Goal: Task Accomplishment & Management: Use online tool/utility

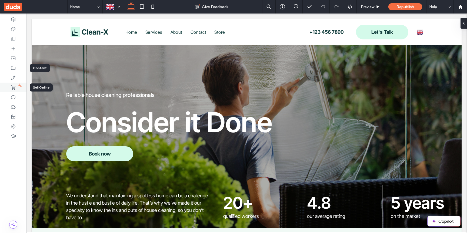
click at [10, 89] on div at bounding box center [13, 88] width 26 height 10
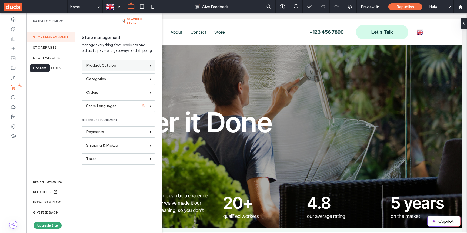
click at [106, 68] on span "Product Catalog" at bounding box center [101, 66] width 30 height 6
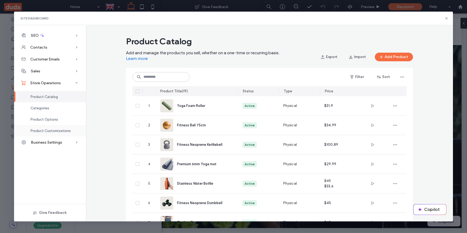
click at [39, 130] on span "Product Customizations" at bounding box center [51, 131] width 40 height 4
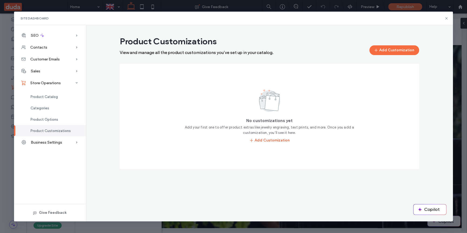
click at [262, 140] on button "Add Customization" at bounding box center [269, 141] width 41 height 10
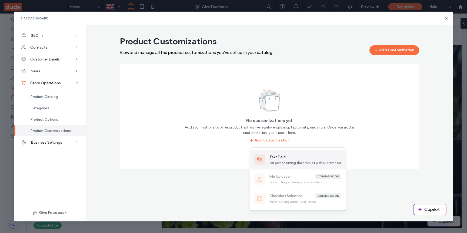
click at [277, 160] on div "Text Field For personalizing the product with custom text" at bounding box center [305, 160] width 72 height 11
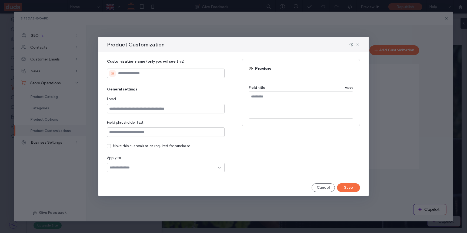
click at [205, 74] on input at bounding box center [166, 73] width 118 height 9
type input "**********"
click at [167, 110] on input at bounding box center [166, 108] width 118 height 9
type input "**********"
click at [142, 172] on div at bounding box center [166, 167] width 118 height 9
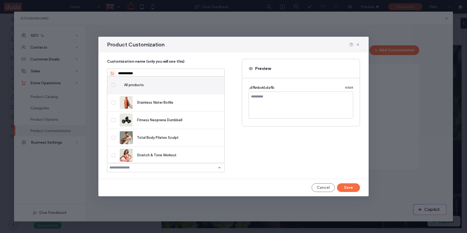
click at [128, 85] on span "All products" at bounding box center [170, 84] width 100 height 5
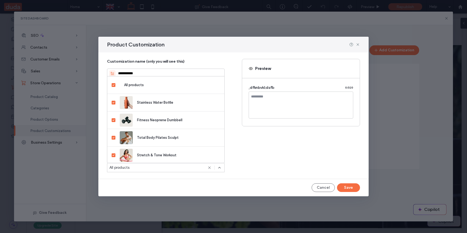
click at [321, 165] on div "**********" at bounding box center [233, 115] width 253 height 113
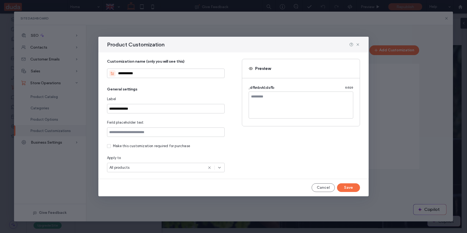
click at [182, 169] on div "All products" at bounding box center [159, 167] width 100 height 5
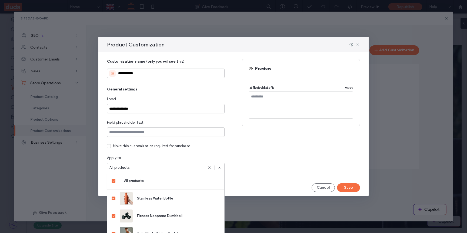
click at [186, 160] on div "Apply to" at bounding box center [166, 157] width 118 height 5
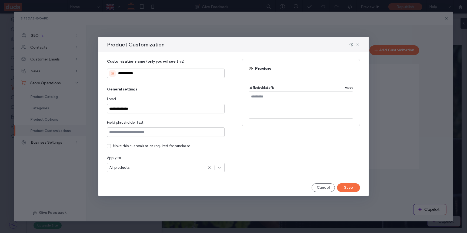
click at [360, 46] on div "Product Customization" at bounding box center [233, 45] width 270 height 16
click at [360, 45] on icon at bounding box center [358, 44] width 4 height 4
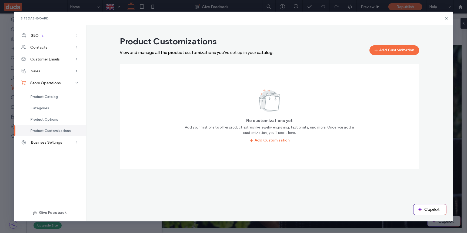
click at [280, 122] on span "No customizations yet" at bounding box center [269, 121] width 46 height 6
click at [276, 122] on span "No customizations yet" at bounding box center [269, 121] width 46 height 6
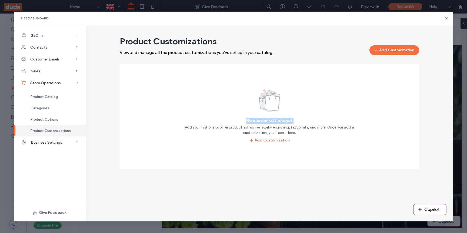
click at [276, 122] on span "No customizations yet" at bounding box center [269, 121] width 46 height 6
click at [307, 117] on div "No customizations yet Add your first one to offer product extras like jewelry e…" at bounding box center [269, 117] width 172 height 58
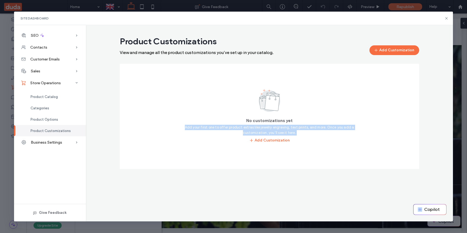
click at [199, 108] on div "No customizations yet Add your first one to offer product extras like jewelry e…" at bounding box center [269, 117] width 172 height 58
click at [46, 98] on span "Product Catalog" at bounding box center [44, 97] width 27 height 4
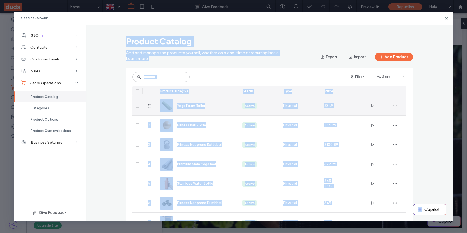
click at [185, 107] on span "Yoga Foam Roller" at bounding box center [191, 106] width 28 height 4
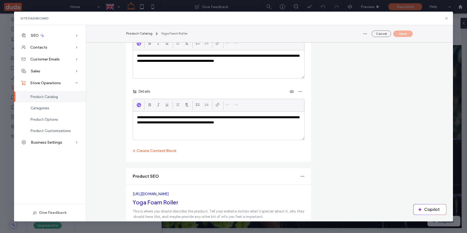
scroll to position [894, 0]
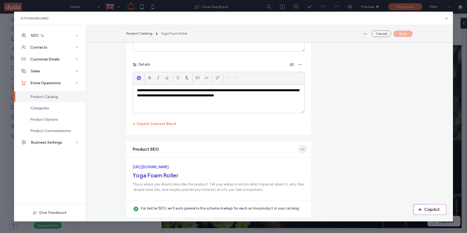
click at [301, 149] on use "button" at bounding box center [303, 149] width 4 height 1
click at [293, 161] on span "Edit Product SEO" at bounding box center [283, 163] width 29 height 5
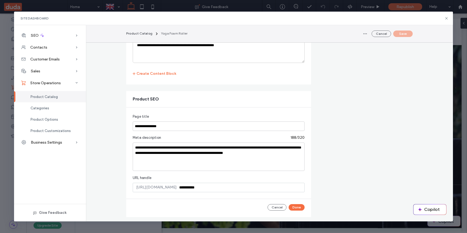
click at [141, 176] on span "URL handle" at bounding box center [142, 177] width 19 height 5
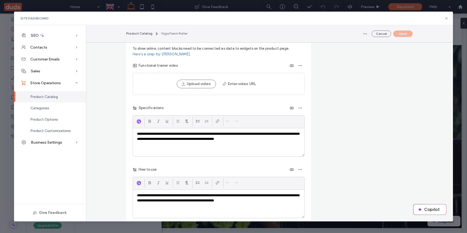
scroll to position [724, 0]
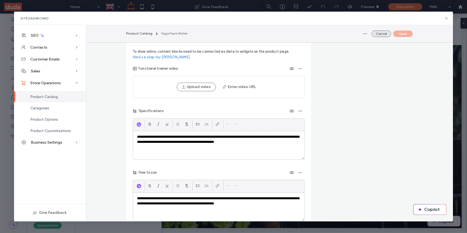
click at [377, 35] on button "Cancel" at bounding box center [381, 34] width 19 height 6
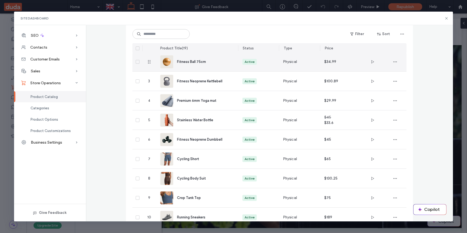
scroll to position [0, 0]
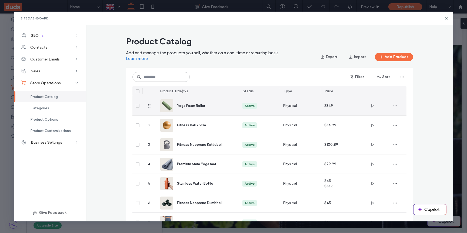
click at [209, 104] on div "Yoga Foam Roller" at bounding box center [203, 106] width 52 height 6
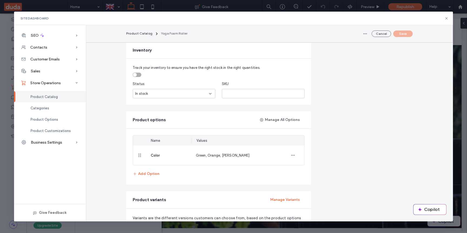
scroll to position [114, 0]
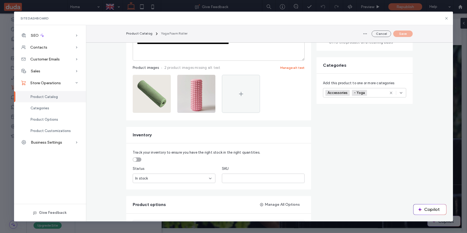
click at [136, 162] on div "Track your inventory to ensure you have the right stock in the right quantities…" at bounding box center [218, 166] width 185 height 46
click at [136, 159] on div "toggle" at bounding box center [135, 160] width 4 height 4
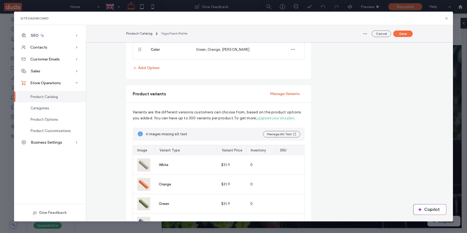
scroll to position [278, 0]
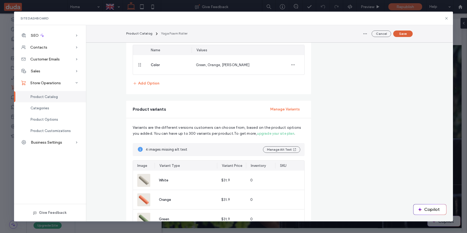
click at [401, 35] on button "Save" at bounding box center [402, 34] width 19 height 6
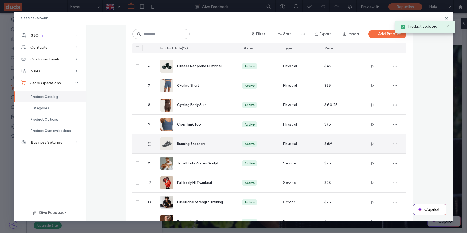
scroll to position [0, 0]
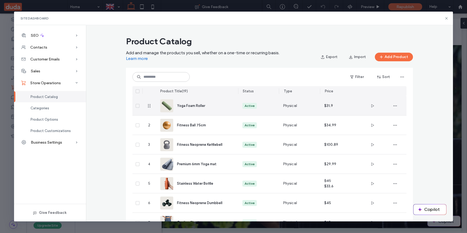
click at [223, 100] on div "Yoga Foam Roller" at bounding box center [196, 105] width 73 height 19
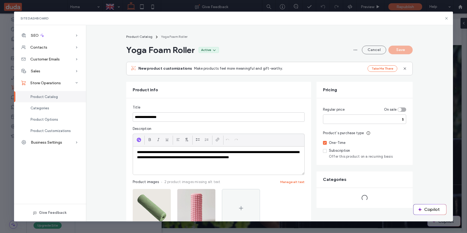
scroll to position [202, 0]
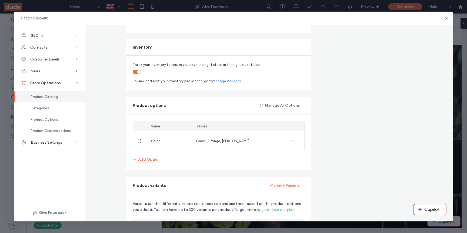
click at [136, 72] on div "toggle" at bounding box center [137, 72] width 9 height 4
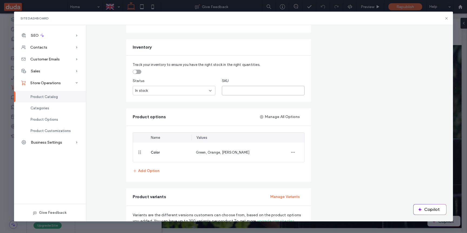
click at [245, 91] on input "text" at bounding box center [263, 90] width 83 height 9
click at [202, 93] on div "In stock" at bounding box center [172, 90] width 74 height 5
click at [181, 106] on div "Out of stock" at bounding box center [174, 109] width 82 height 9
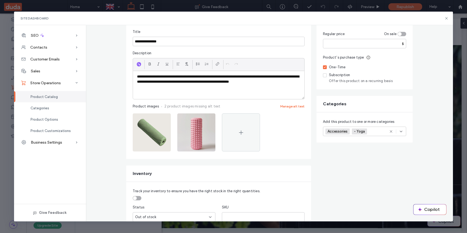
scroll to position [10, 0]
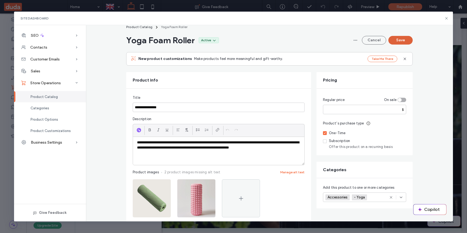
click at [401, 44] on button "Save" at bounding box center [400, 40] width 24 height 9
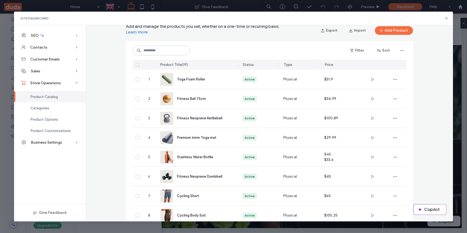
scroll to position [35, 0]
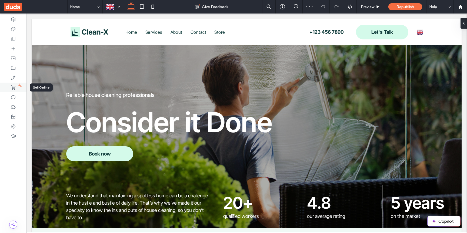
click at [12, 87] on use at bounding box center [13, 87] width 4 height 4
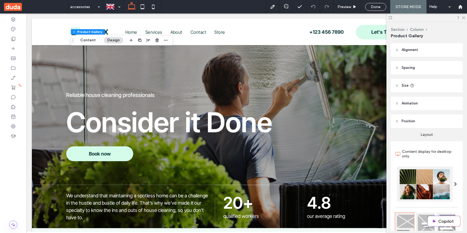
scroll to position [252, 0]
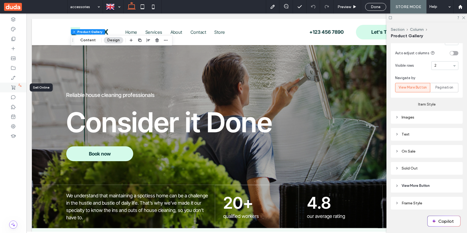
click at [4, 88] on div at bounding box center [13, 88] width 26 height 10
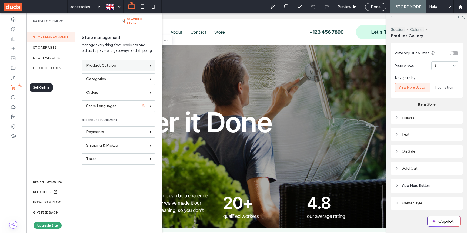
click at [105, 65] on span "Product Catalog" at bounding box center [101, 66] width 30 height 6
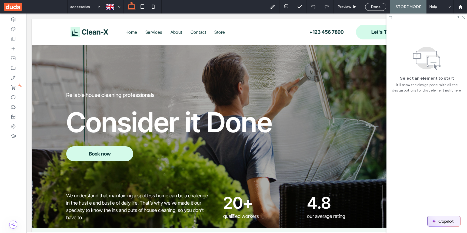
click at [435, 222] on img "button" at bounding box center [434, 221] width 4 height 4
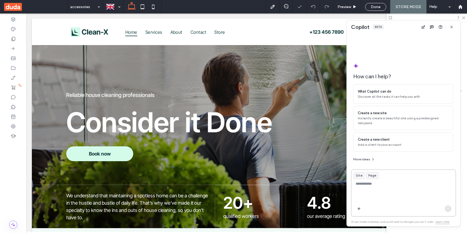
click at [375, 198] on textarea at bounding box center [403, 191] width 104 height 21
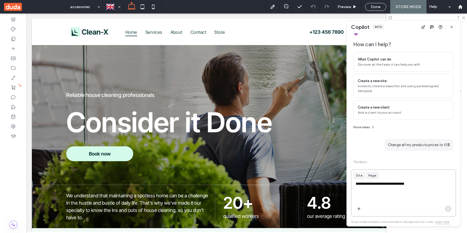
scroll to position [13, 0]
type textarea "**********"
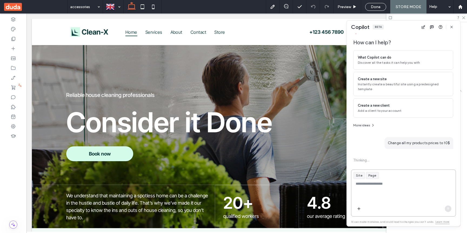
click at [373, 187] on textarea at bounding box center [403, 191] width 104 height 21
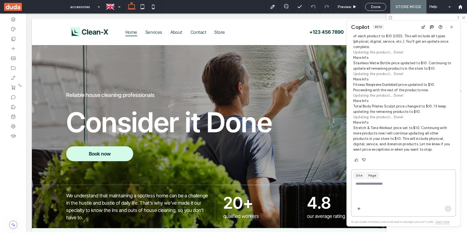
scroll to position [170, 0]
click at [376, 131] on p "Stretch & Tone Workout price set to $10. Continuing with more products now.I wi…" at bounding box center [403, 138] width 100 height 27
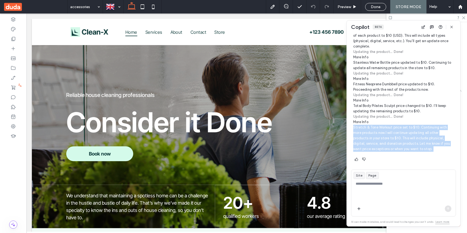
click at [376, 131] on p "Stretch & Tone Workout price set to $10. Continuing with more products now.I wi…" at bounding box center [403, 138] width 100 height 27
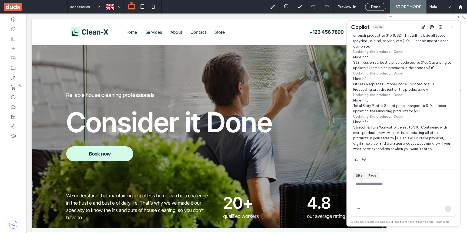
click at [390, 137] on p "Stretch & Tone Workout price set to $10. Continuing with more products now.I wi…" at bounding box center [403, 138] width 100 height 27
drag, startPoint x: 385, startPoint y: 132, endPoint x: 440, endPoint y: 130, distance: 54.9
click at [440, 130] on p "Stretch & Tone Workout price set to $10. Continuing with more products now.I wi…" at bounding box center [403, 138] width 100 height 27
click at [15, 91] on div at bounding box center [13, 88] width 26 height 10
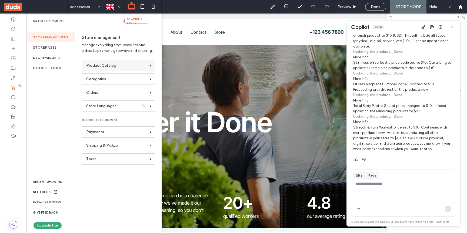
click at [92, 62] on div "Product Catalog" at bounding box center [118, 65] width 73 height 11
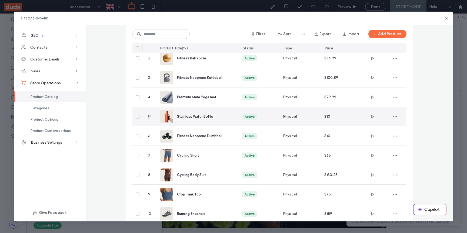
scroll to position [0, 0]
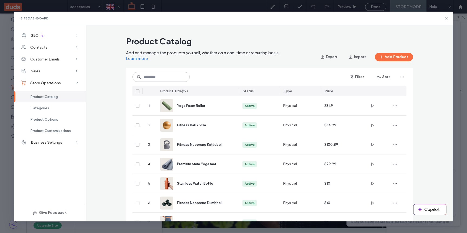
click at [446, 16] on icon at bounding box center [446, 18] width 4 height 4
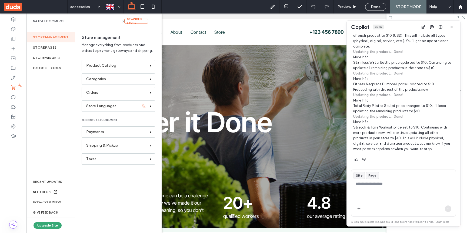
click at [385, 149] on p "Stretch & Tone Workout price set to $10. Continuing with more products now.I wi…" at bounding box center [403, 138] width 100 height 27
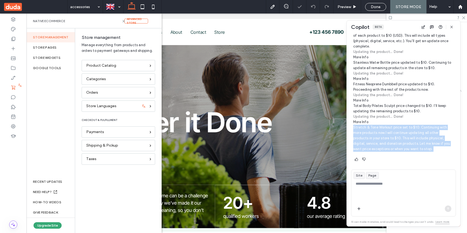
click at [385, 149] on p "Stretch & Tone Workout price set to $10. Continuing with more products now.I wi…" at bounding box center [403, 138] width 100 height 27
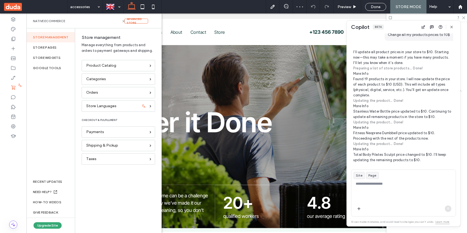
scroll to position [170, 0]
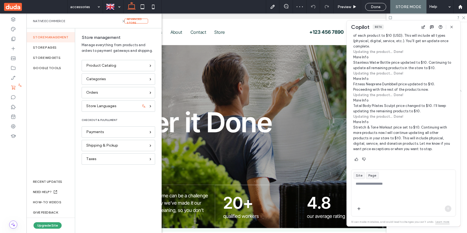
click at [363, 123] on summary "More Info" at bounding box center [403, 121] width 100 height 5
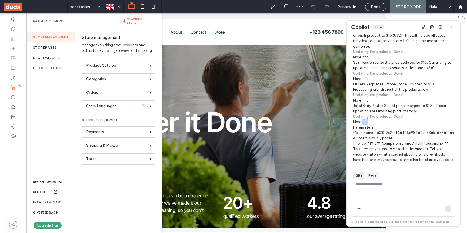
click at [363, 123] on summary "More Info" at bounding box center [403, 121] width 100 height 5
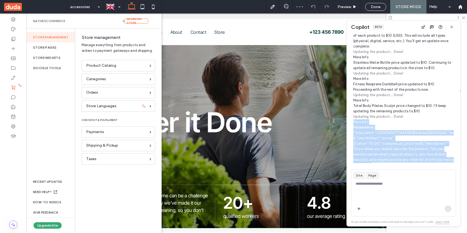
click at [363, 123] on summary "More Info" at bounding box center [403, 121] width 100 height 5
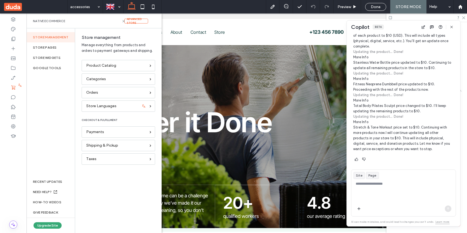
click at [369, 135] on p "Stretch & Tone Workout price set to $10. Continuing with more products now.I wi…" at bounding box center [403, 138] width 100 height 27
click at [454, 5] on div at bounding box center [460, 7] width 13 height 5
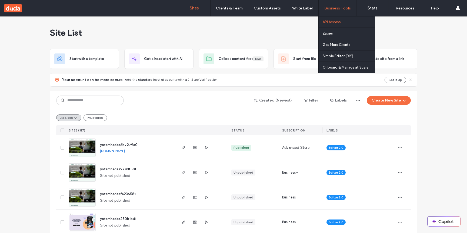
click at [342, 21] on link "API Access" at bounding box center [349, 21] width 52 height 11
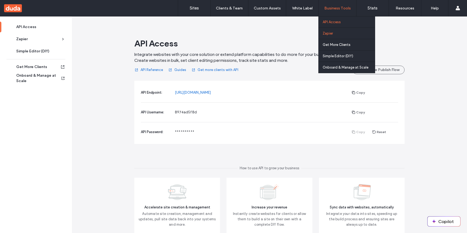
click at [329, 32] on label "Zapier" at bounding box center [328, 33] width 10 height 4
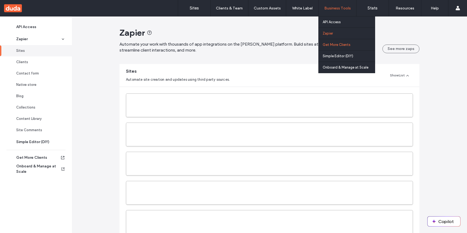
click at [331, 47] on link "Get More Clients" at bounding box center [349, 44] width 52 height 11
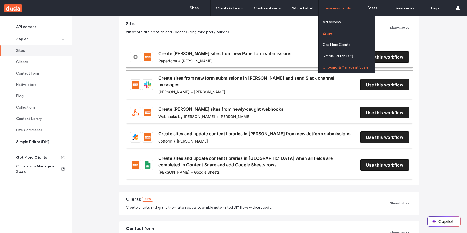
click at [346, 65] on label "Onboard & Manage at Scale" at bounding box center [346, 67] width 46 height 4
click at [331, 20] on label "API Access" at bounding box center [332, 22] width 18 height 4
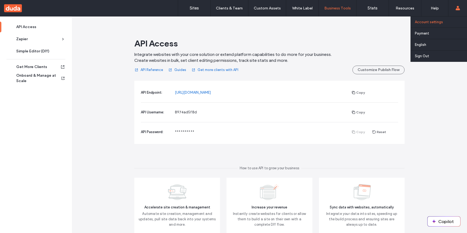
click at [442, 26] on link "Account settings" at bounding box center [441, 21] width 52 height 11
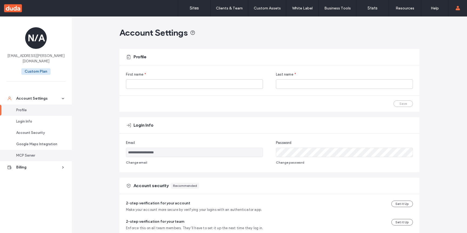
click at [37, 153] on div "MCP Server" at bounding box center [38, 155] width 44 height 5
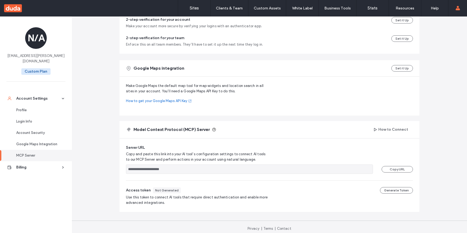
scroll to position [187, 0]
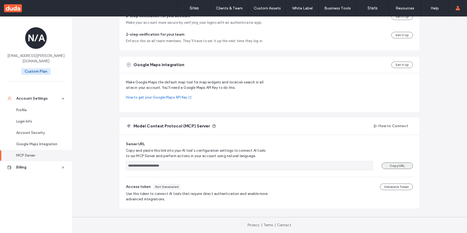
click at [392, 168] on button "Copy URL" at bounding box center [396, 166] width 31 height 6
click at [333, 167] on input "**********" at bounding box center [249, 165] width 247 height 9
click at [283, 161] on input "**********" at bounding box center [249, 165] width 247 height 9
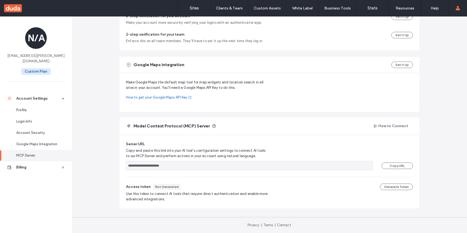
click at [283, 160] on div "**********" at bounding box center [269, 156] width 287 height 29
click at [390, 187] on button "Generate Token" at bounding box center [396, 187] width 33 height 6
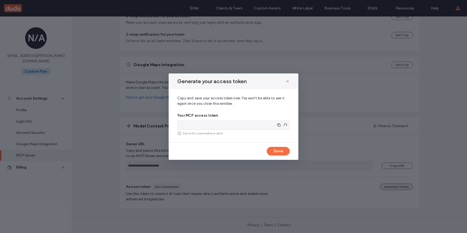
type input "**********"
click at [283, 124] on icon "button" at bounding box center [283, 125] width 4 height 4
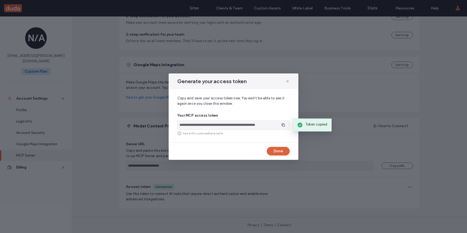
click at [281, 151] on button "Done" at bounding box center [278, 151] width 23 height 9
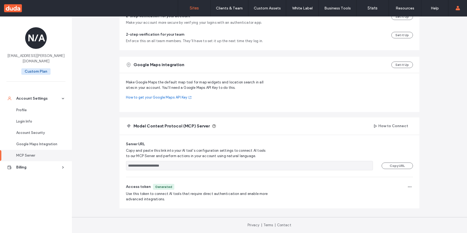
click at [203, 9] on link "Sites" at bounding box center [194, 8] width 32 height 16
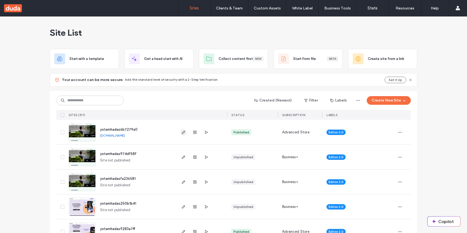
click at [180, 133] on span "button" at bounding box center [183, 132] width 6 height 6
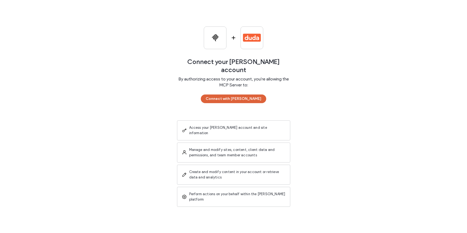
click at [239, 103] on button "Connect with Duda" at bounding box center [233, 99] width 65 height 9
click at [233, 98] on button "Connect with Duda" at bounding box center [233, 99] width 65 height 9
click at [237, 100] on button "Connect with Duda" at bounding box center [233, 99] width 65 height 9
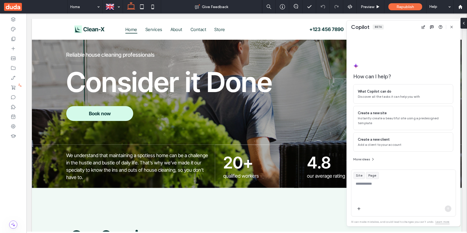
click at [368, 191] on textarea at bounding box center [403, 191] width 104 height 21
type textarea "**********"
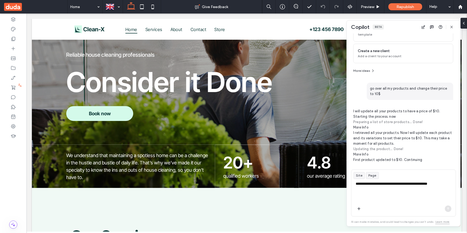
scroll to position [72, 0]
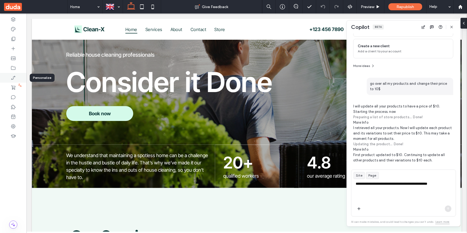
click at [15, 80] on icon at bounding box center [13, 77] width 5 height 5
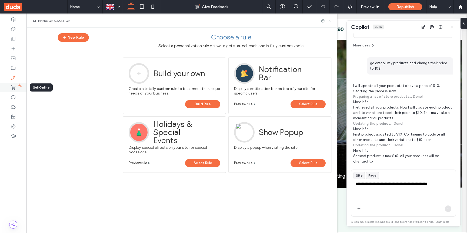
scroll to position [94, 0]
click at [15, 85] on icon at bounding box center [13, 87] width 5 height 5
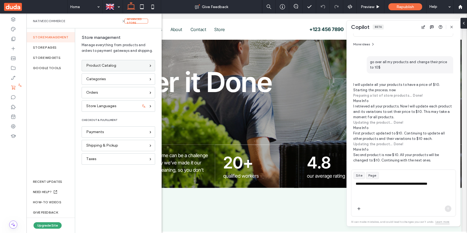
click at [105, 66] on span "Product Catalog" at bounding box center [101, 66] width 30 height 6
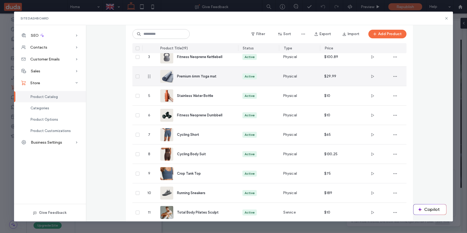
scroll to position [221, 0]
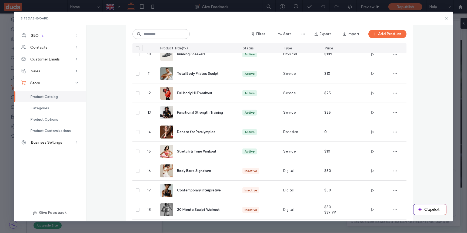
click at [446, 18] on icon at bounding box center [446, 18] width 4 height 4
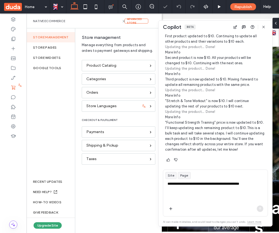
scroll to position [192, 0]
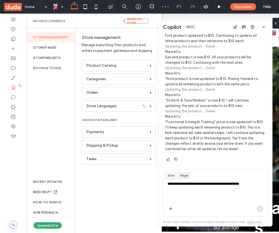
click at [199, 116] on summary "More Info" at bounding box center [215, 116] width 100 height 5
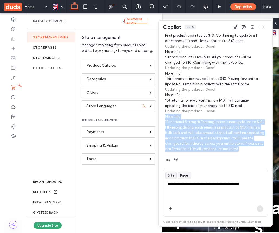
drag, startPoint x: 199, startPoint y: 116, endPoint x: 199, endPoint y: 136, distance: 20.0
click at [199, 136] on span "I will update all your products to have a price of $10. Starting the process no…" at bounding box center [215, 68] width 100 height 168
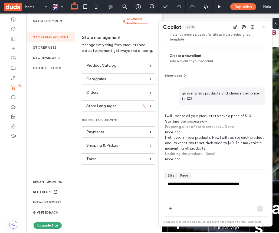
scroll to position [50, 0]
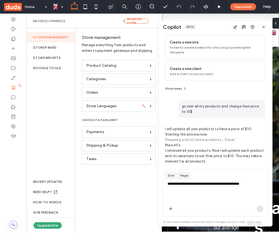
click at [209, 106] on span "go over all my products and change their price to 10$" at bounding box center [221, 109] width 86 height 17
copy span "go over all my products and change their price to 10$"
click at [200, 190] on textarea "**********" at bounding box center [215, 191] width 104 height 21
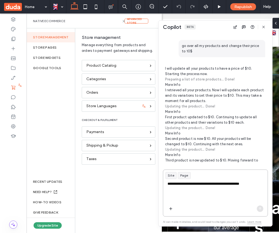
scroll to position [192, 0]
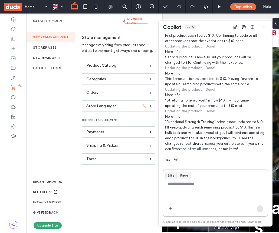
paste textarea "**********"
type textarea "**********"
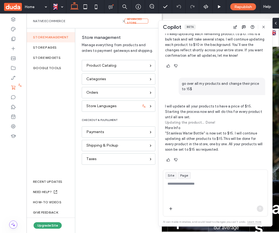
scroll to position [286, 0]
click at [227, 140] on p ""Stainless Water Bottle" is now set to $15. I will continue updating all other …" at bounding box center [215, 141] width 100 height 22
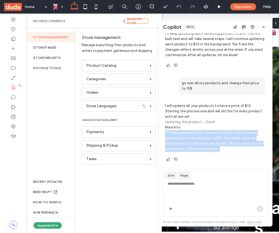
click at [227, 140] on p ""Stainless Water Bottle" is now set to $15. I will continue updating all other …" at bounding box center [215, 141] width 100 height 22
click at [101, 64] on span "Product Catalog" at bounding box center [101, 66] width 30 height 6
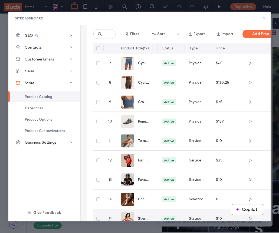
scroll to position [0, 0]
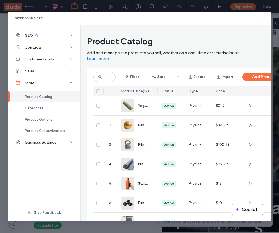
click at [264, 18] on icon at bounding box center [264, 18] width 4 height 4
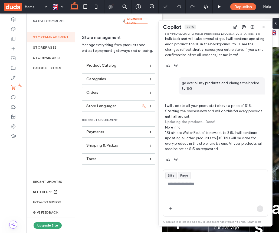
click at [206, 81] on span "go over all my products and change their price to 15$" at bounding box center [221, 85] width 86 height 17
click at [197, 85] on span "go over all my products and change their price to 15$" at bounding box center [221, 85] width 86 height 17
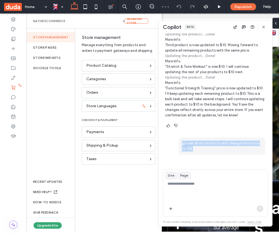
scroll to position [286, 0]
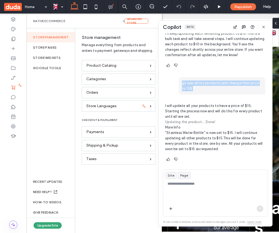
click at [197, 85] on span "go over all my products and change their price to 15$" at bounding box center [221, 85] width 86 height 17
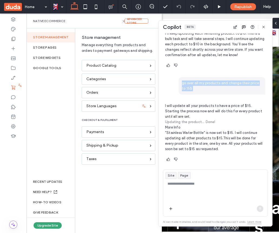
click at [197, 85] on span "go over all my products and change their price to 15$" at bounding box center [221, 85] width 86 height 17
click at [202, 135] on p ""Stainless Water Bottle" is now set to $15. I will continue updating all other …" at bounding box center [215, 141] width 100 height 22
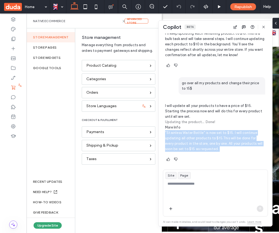
click at [202, 135] on p ""Stainless Water Bottle" is now set to $15. I will continue updating all other …" at bounding box center [215, 141] width 100 height 22
click at [206, 132] on p ""Stainless Water Bottle" is now set to $15. I will continue updating all other …" at bounding box center [215, 141] width 100 height 22
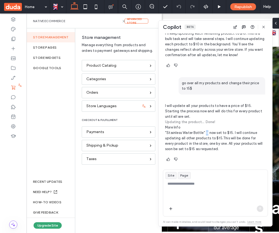
click at [206, 132] on p ""Stainless Water Bottle" is now set to $15. I will continue updating all other …" at bounding box center [215, 141] width 100 height 22
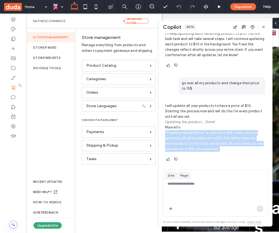
drag, startPoint x: 206, startPoint y: 132, endPoint x: 206, endPoint y: 136, distance: 4.1
click at [206, 133] on p ""Stainless Water Bottle" is now set to $15. I will continue updating all other …" at bounding box center [215, 141] width 100 height 22
click at [210, 139] on p ""Stainless Water Bottle" is now set to $15. I will continue updating all other …" at bounding box center [215, 141] width 100 height 22
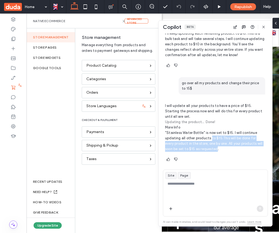
drag, startPoint x: 210, startPoint y: 139, endPoint x: 210, endPoint y: 149, distance: 9.5
click at [210, 149] on p ""Stainless Water Bottle" is now set to $15. I will continue updating all other …" at bounding box center [215, 141] width 100 height 22
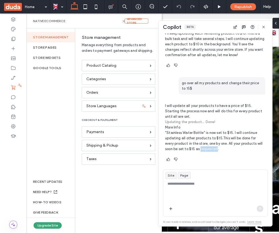
click at [210, 149] on p ""Stainless Water Bottle" is now set to $15. I will continue updating all other …" at bounding box center [215, 141] width 100 height 22
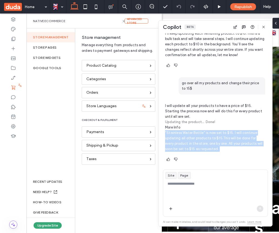
drag, startPoint x: 210, startPoint y: 149, endPoint x: 210, endPoint y: 142, distance: 6.5
click at [210, 142] on p ""Stainless Water Bottle" is now set to $15. I will continue updating all other …" at bounding box center [215, 141] width 100 height 22
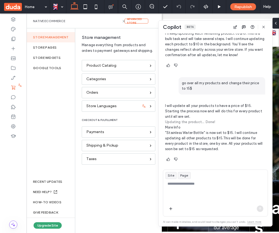
click at [224, 138] on p ""Stainless Water Bottle" is now set to $15. I will continue updating all other …" at bounding box center [215, 141] width 100 height 22
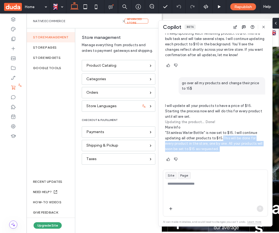
drag, startPoint x: 224, startPoint y: 138, endPoint x: 221, endPoint y: 147, distance: 10.0
click at [221, 147] on p ""Stainless Water Bottle" is now set to $15. I will continue updating all other …" at bounding box center [215, 141] width 100 height 22
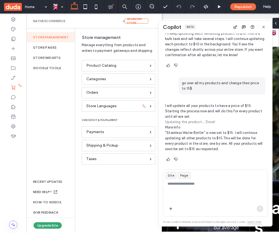
click at [221, 147] on p ""Stainless Water Bottle" is now set to $15. I will continue updating all other …" at bounding box center [215, 141] width 100 height 22
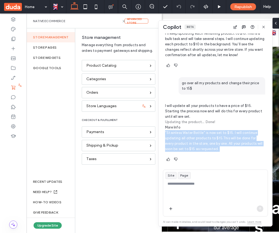
click at [221, 147] on p ""Stainless Water Bottle" is now set to $15. I will continue updating all other …" at bounding box center [215, 141] width 100 height 22
click at [220, 149] on p ""Stainless Water Bottle" is now set to $15. I will continue updating all other …" at bounding box center [215, 141] width 100 height 22
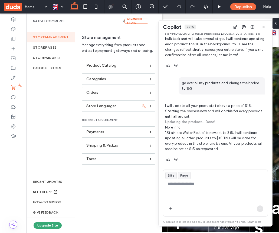
click at [222, 141] on p ""Stainless Water Bottle" is now set to $15. I will continue updating all other …" at bounding box center [215, 141] width 100 height 22
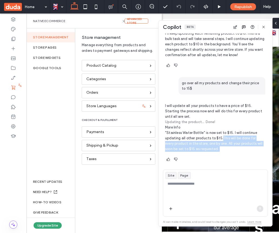
drag, startPoint x: 222, startPoint y: 141, endPoint x: 222, endPoint y: 147, distance: 6.5
click at [222, 147] on p ""Stainless Water Bottle" is now set to $15. I will continue updating all other …" at bounding box center [215, 141] width 100 height 22
drag, startPoint x: 222, startPoint y: 147, endPoint x: 223, endPoint y: 139, distance: 8.5
click at [223, 139] on p ""Stainless Water Bottle" is now set to $15. I will continue updating all other …" at bounding box center [215, 141] width 100 height 22
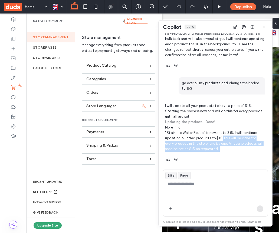
click at [223, 139] on p ""Stainless Water Bottle" is now set to $15. I will continue updating all other …" at bounding box center [215, 141] width 100 height 22
drag, startPoint x: 223, startPoint y: 139, endPoint x: 223, endPoint y: 149, distance: 10.0
click at [223, 149] on p ""Stainless Water Bottle" is now set to $15. I will continue updating all other …" at bounding box center [215, 141] width 100 height 22
drag, startPoint x: 223, startPoint y: 149, endPoint x: 222, endPoint y: 136, distance: 12.5
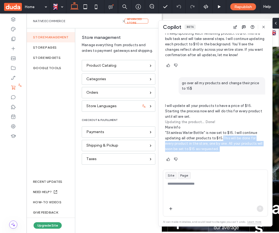
click at [222, 136] on p ""Stainless Water Bottle" is now set to $15. I will continue updating all other …" at bounding box center [215, 141] width 100 height 22
drag, startPoint x: 222, startPoint y: 136, endPoint x: 222, endPoint y: 150, distance: 13.8
click at [222, 150] on p ""Stainless Water Bottle" is now set to $15. I will continue updating all other …" at bounding box center [215, 141] width 100 height 22
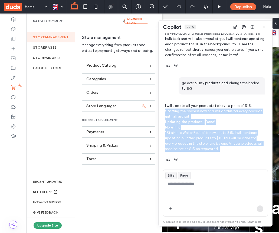
drag, startPoint x: 222, startPoint y: 150, endPoint x: 169, endPoint y: 110, distance: 66.7
click at [169, 110] on span "I will update all your products to have a price of $15. Starting the process no…" at bounding box center [215, 127] width 100 height 49
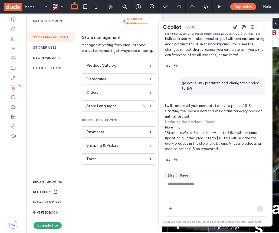
click at [169, 107] on p "I will update all your products to have a price of $15. Starting the process no…" at bounding box center [215, 111] width 100 height 16
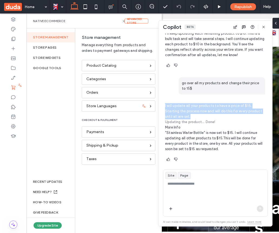
click at [169, 107] on p "I will update all your products to have a price of $15. Starting the process no…" at bounding box center [215, 111] width 100 height 16
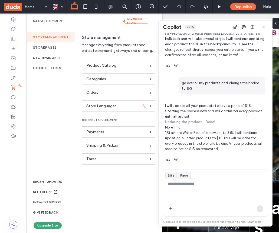
click at [223, 91] on span "go over all my products and change their price to 15$" at bounding box center [221, 85] width 86 height 17
click at [194, 106] on p "I will update all your products to have a price of $15. Starting the process no…" at bounding box center [215, 111] width 100 height 16
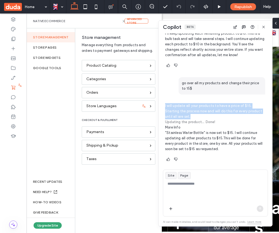
click at [194, 106] on p "I will update all your products to have a price of $15. Starting the process no…" at bounding box center [215, 111] width 100 height 16
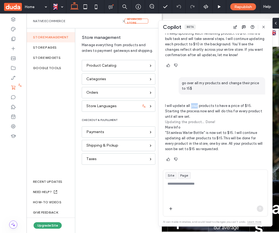
click at [194, 106] on p "I will update all your products to have a price of $15. Starting the process no…" at bounding box center [215, 111] width 100 height 16
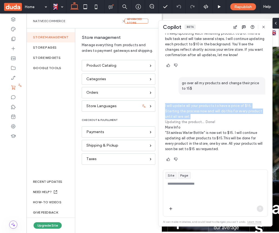
click at [194, 106] on p "I will update all your products to have a price of $15. Starting the process no…" at bounding box center [215, 111] width 100 height 16
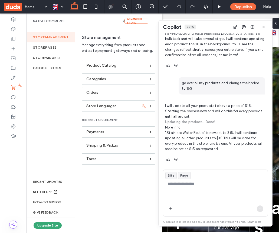
click at [181, 115] on p "I will update all your products to have a price of $15. Starting the process no…" at bounding box center [215, 111] width 100 height 16
click at [195, 122] on span "Updating the product..." at bounding box center [185, 122] width 41 height 4
click at [176, 127] on summary "More Info" at bounding box center [215, 127] width 100 height 5
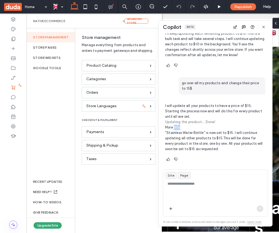
click at [176, 127] on summary "More Info" at bounding box center [215, 127] width 100 height 5
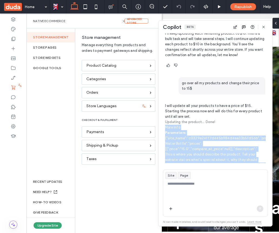
click at [176, 127] on summary "More Info" at bounding box center [215, 127] width 100 height 5
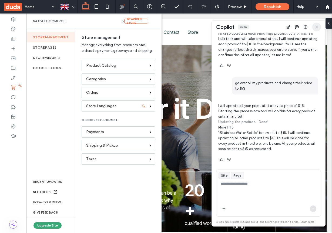
click at [316, 26] on icon "button" at bounding box center [316, 27] width 4 height 4
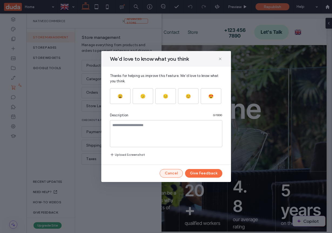
click at [179, 174] on button "Cancel" at bounding box center [171, 173] width 23 height 9
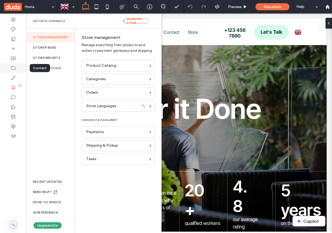
click at [19, 70] on div at bounding box center [13, 68] width 26 height 10
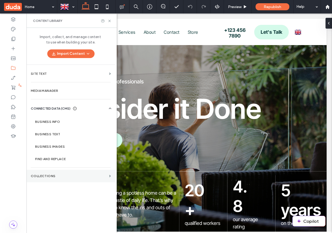
click at [62, 176] on label "Collections" at bounding box center [69, 176] width 76 height 4
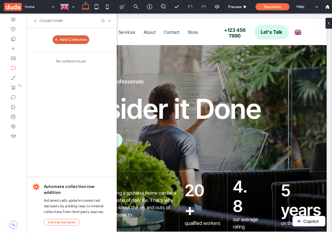
click at [66, 40] on button "Add Collection" at bounding box center [71, 39] width 36 height 9
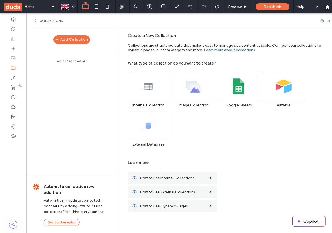
click at [236, 94] on use at bounding box center [239, 86] width 12 height 16
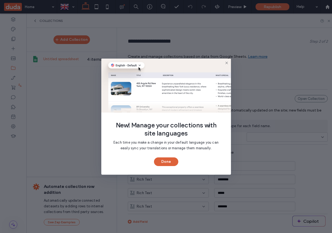
click at [163, 158] on button "Done" at bounding box center [166, 162] width 24 height 9
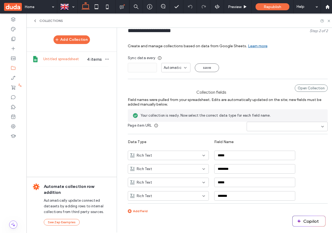
scroll to position [15, 0]
click at [266, 125] on input at bounding box center [285, 127] width 72 height 4
click at [253, 160] on div "title" at bounding box center [284, 159] width 81 height 9
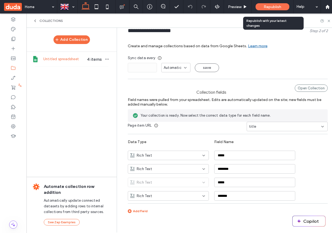
click at [281, 11] on div "Republish" at bounding box center [273, 7] width 34 height 14
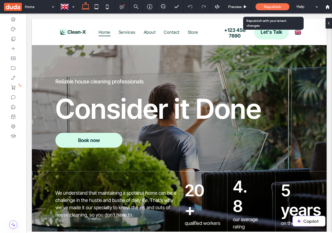
click at [278, 7] on span "Republish" at bounding box center [273, 7] width 18 height 5
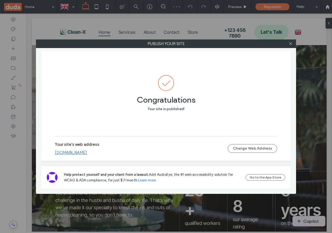
click at [87, 153] on link "[DOMAIN_NAME]" at bounding box center [71, 152] width 32 height 5
click at [292, 45] on icon at bounding box center [291, 44] width 4 height 4
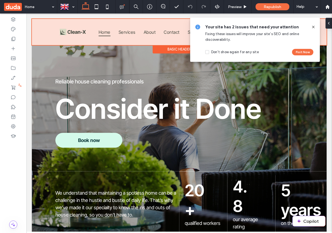
click at [144, 35] on div at bounding box center [179, 32] width 295 height 26
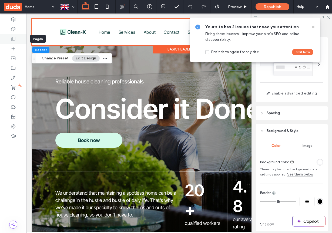
click at [14, 40] on use at bounding box center [14, 39] width 4 height 4
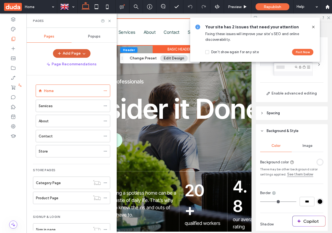
click at [81, 57] on span "button" at bounding box center [83, 53] width 5 height 8
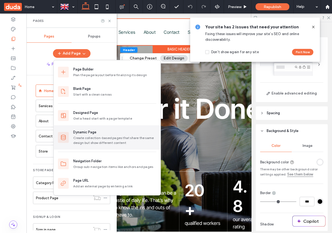
click at [101, 136] on div "Create collection-based pages that share the same design but show different con…" at bounding box center [114, 141] width 83 height 10
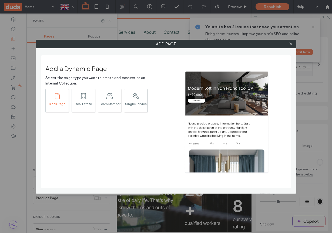
click at [61, 103] on div "Blank Page" at bounding box center [57, 104] width 23 height 4
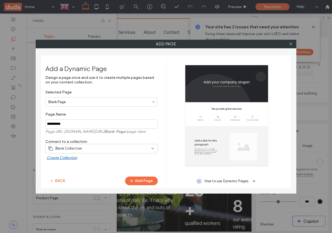
click at [109, 147] on div "Blank Collection" at bounding box center [98, 148] width 101 height 5
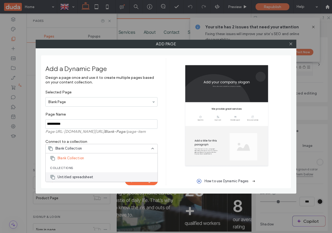
click at [99, 175] on div "Untitled spreadsheet" at bounding box center [102, 176] width 112 height 9
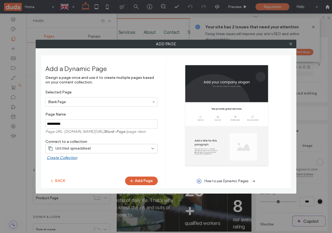
click at [142, 180] on button "Add Page" at bounding box center [141, 181] width 33 height 9
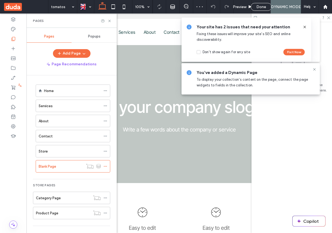
click at [305, 26] on icon at bounding box center [305, 27] width 4 height 4
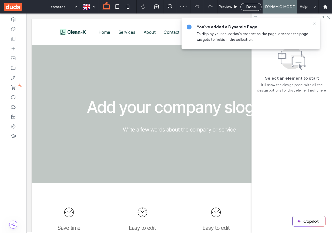
click at [314, 24] on use at bounding box center [314, 23] width 2 height 2
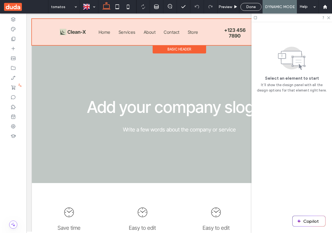
click at [178, 32] on div at bounding box center [179, 32] width 295 height 26
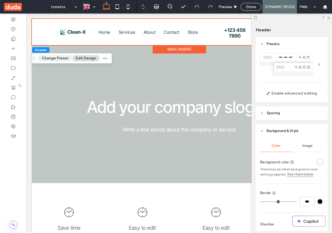
click at [56, 58] on button "Change Preset" at bounding box center [55, 58] width 34 height 6
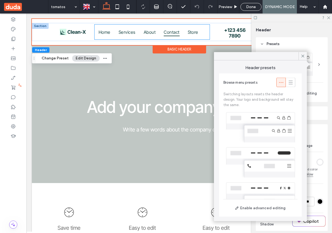
click at [167, 32] on span "Contact" at bounding box center [172, 32] width 16 height 8
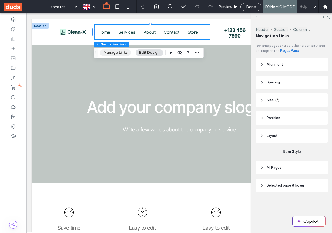
click at [122, 53] on button "Manage Links" at bounding box center [115, 52] width 31 height 6
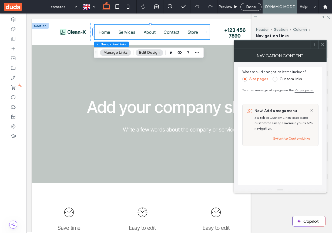
click at [283, 78] on label "Custom links" at bounding box center [291, 79] width 22 height 5
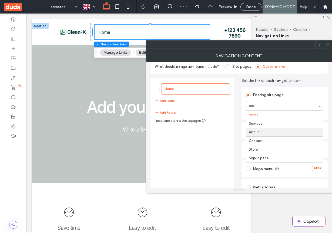
scroll to position [11, 0]
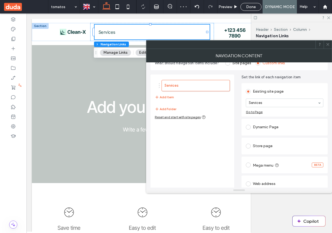
click at [263, 128] on div "Dynamic Page" at bounding box center [285, 127] width 78 height 9
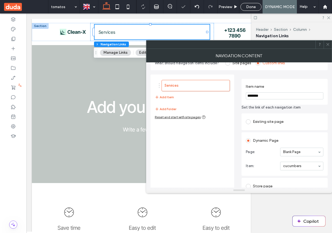
click at [300, 167] on input at bounding box center [300, 166] width 35 height 4
click at [328, 47] on span at bounding box center [328, 45] width 4 height 8
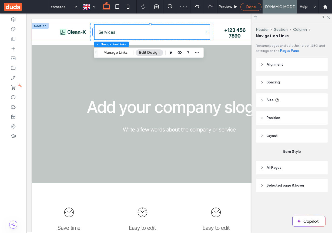
click at [252, 7] on span "Done" at bounding box center [251, 7] width 10 height 5
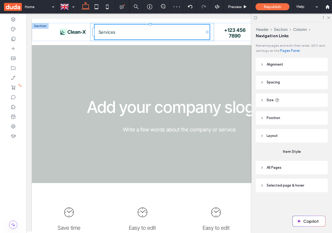
click at [254, 5] on div at bounding box center [166, 116] width 332 height 233
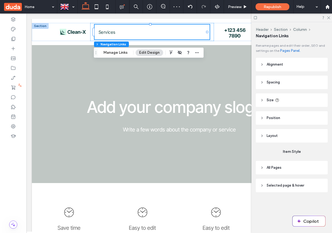
click at [271, 6] on div at bounding box center [166, 116] width 332 height 233
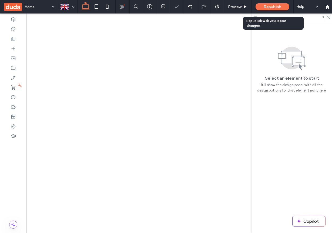
click at [277, 7] on span "Republish" at bounding box center [273, 7] width 18 height 5
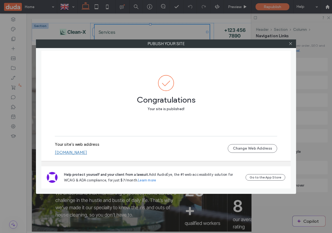
click at [87, 152] on link "[DOMAIN_NAME]" at bounding box center [71, 152] width 32 height 5
click at [290, 44] on icon at bounding box center [291, 44] width 4 height 4
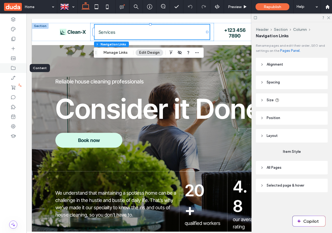
click at [16, 69] on div at bounding box center [13, 68] width 26 height 10
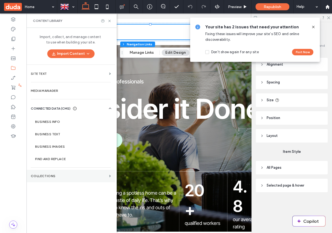
click at [63, 176] on label "Collections" at bounding box center [69, 176] width 76 height 4
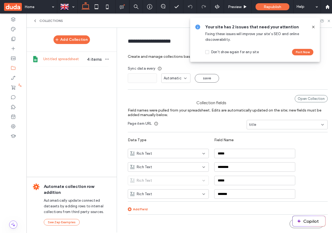
click at [265, 128] on div "title" at bounding box center [287, 124] width 81 height 9
click at [262, 154] on span "sdfgefsg" at bounding box center [257, 153] width 16 height 5
click at [313, 26] on icon at bounding box center [313, 27] width 4 height 4
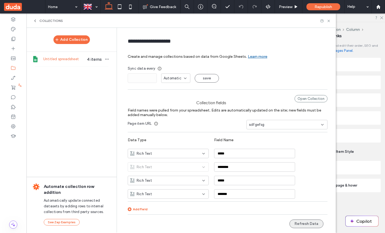
click at [306, 223] on button "Refresh Data" at bounding box center [307, 224] width 34 height 9
click at [300, 125] on div "sdfgefsg" at bounding box center [284, 124] width 70 height 5
click at [288, 136] on div "my_home" at bounding box center [287, 134] width 81 height 9
click at [297, 159] on div "Rich Text ********" at bounding box center [232, 165] width 208 height 14
click at [72, 40] on button "Add Collection" at bounding box center [71, 39] width 36 height 9
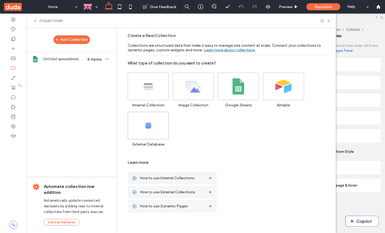
click at [139, 140] on div "External Database" at bounding box center [148, 129] width 41 height 35
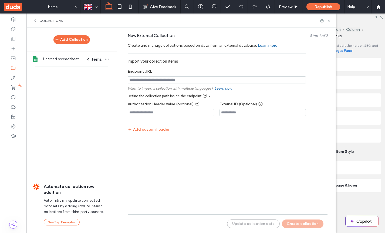
click at [217, 82] on input "notEmpty" at bounding box center [217, 79] width 178 height 7
paste input "**********"
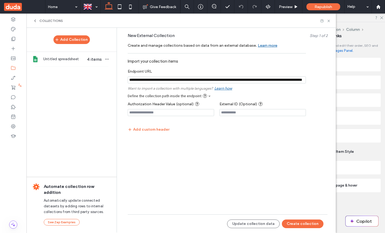
scroll to position [0, 51]
type input "**********"
click at [295, 222] on button "Create collection" at bounding box center [303, 224] width 42 height 9
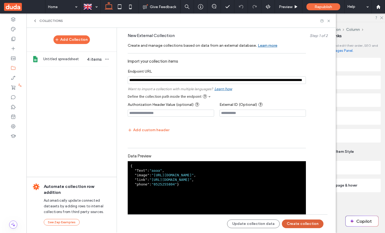
click at [299, 224] on button "Create collection" at bounding box center [303, 224] width 42 height 9
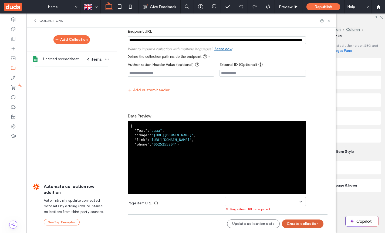
scroll to position [45, 0]
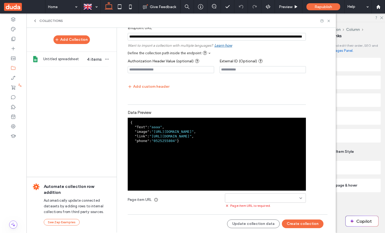
click at [267, 197] on input at bounding box center [263, 198] width 72 height 4
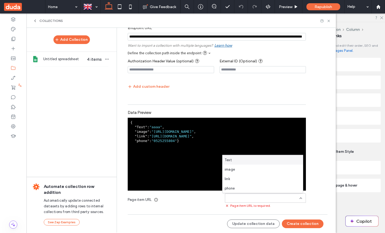
click at [275, 161] on div "Text" at bounding box center [263, 159] width 81 height 9
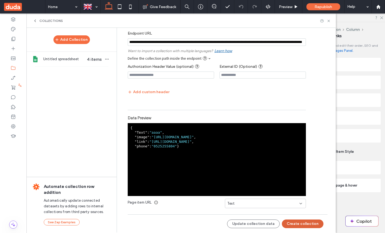
click at [292, 222] on button "Create collection" at bounding box center [303, 224] width 42 height 9
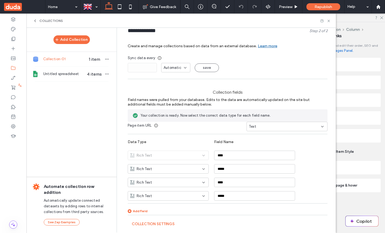
scroll to position [0, 0]
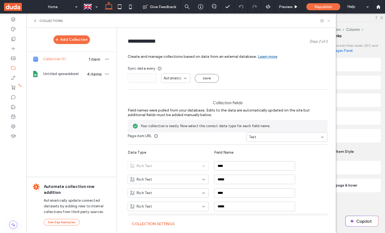
click at [327, 22] on icon at bounding box center [329, 21] width 4 height 4
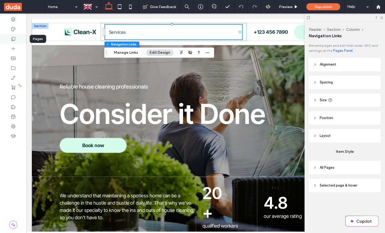
drag, startPoint x: 12, startPoint y: 36, endPoint x: 7, endPoint y: 32, distance: 5.6
click at [12, 36] on div at bounding box center [13, 39] width 26 height 10
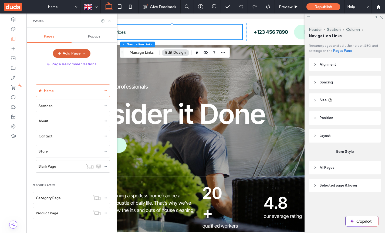
click at [75, 54] on button "Add Page" at bounding box center [72, 53] width 38 height 9
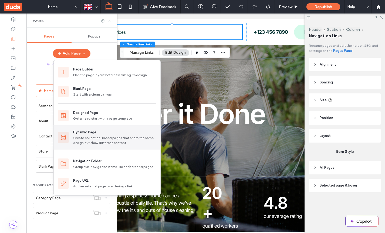
click at [100, 136] on div "Create collection-based pages that share the same design but show different con…" at bounding box center [114, 141] width 83 height 10
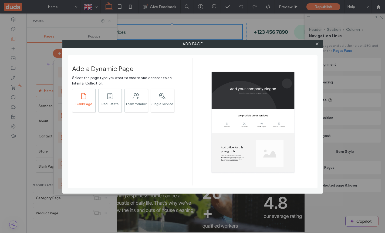
click at [75, 105] on div "Blank Page" at bounding box center [83, 104] width 23 height 4
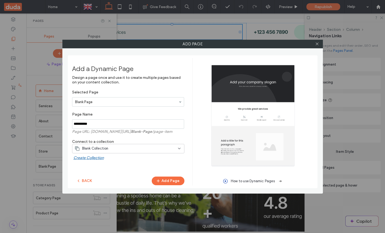
click at [132, 148] on div "Blank Collection" at bounding box center [125, 148] width 101 height 5
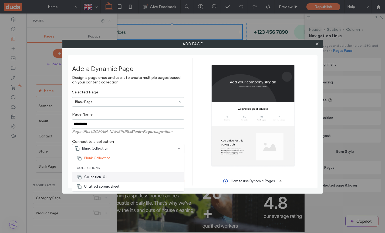
click at [129, 177] on div "Collection-01" at bounding box center [128, 176] width 112 height 9
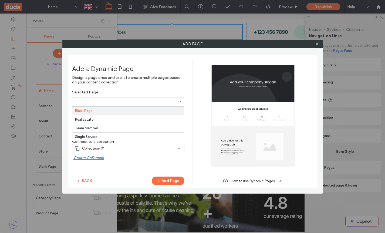
click at [125, 101] on input "Selected Page Blank Page Real Estate Team Member Single Service" at bounding box center [126, 102] width 103 height 4
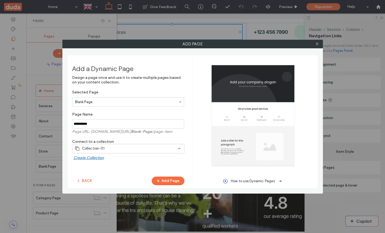
click at [135, 86] on label "Design a page once and use it to create multiple pages based on your content co…" at bounding box center [128, 82] width 112 height 15
click at [123, 124] on input "notEmpty" at bounding box center [128, 123] width 112 height 9
type input "**********"
click at [168, 180] on button "Add Page" at bounding box center [168, 181] width 33 height 9
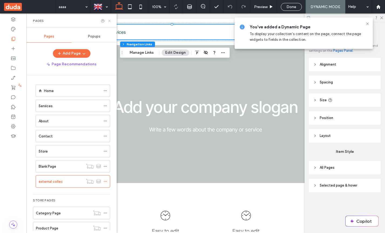
click at [111, 20] on icon at bounding box center [110, 21] width 4 height 4
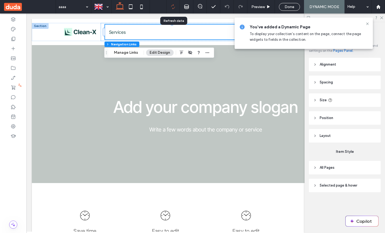
click at [176, 6] on div at bounding box center [173, 6] width 13 height 5
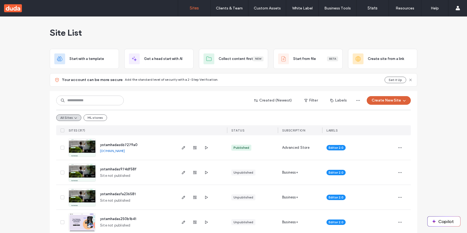
click at [381, 102] on button "Create New Site" at bounding box center [389, 100] width 44 height 9
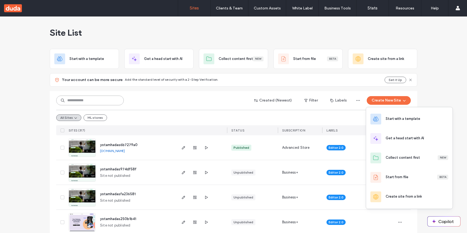
click at [103, 99] on input at bounding box center [90, 101] width 68 height 10
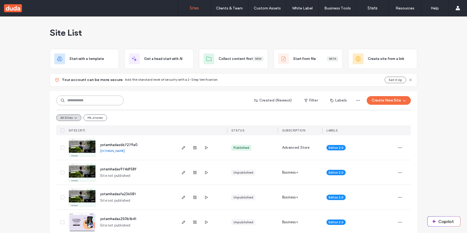
paste input "**********"
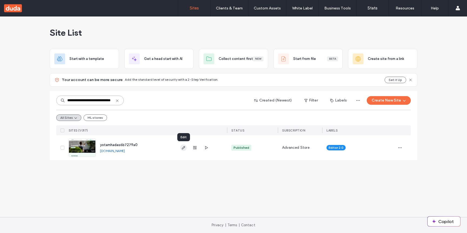
type input "**********"
click at [183, 147] on use "button" at bounding box center [183, 147] width 3 height 3
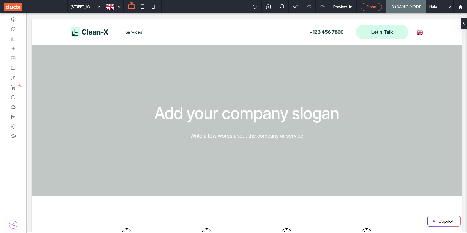
click at [371, 6] on span "Done" at bounding box center [371, 7] width 10 height 5
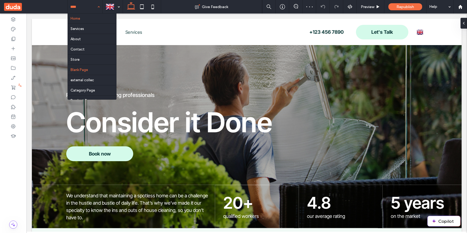
scroll to position [19, 0]
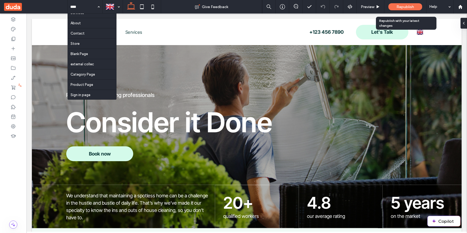
click at [409, 6] on span "Republish" at bounding box center [405, 7] width 18 height 5
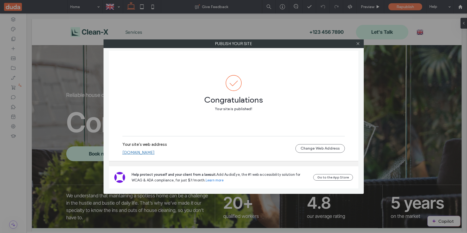
click at [155, 154] on link "[DOMAIN_NAME]" at bounding box center [138, 152] width 32 height 5
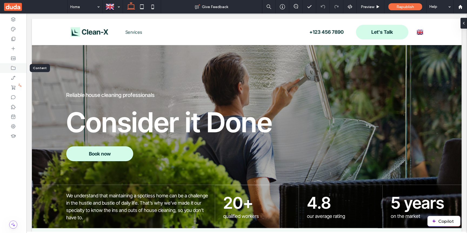
click at [17, 69] on div at bounding box center [13, 68] width 26 height 10
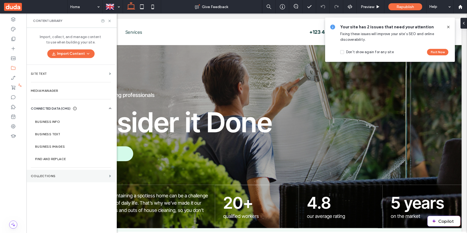
click at [56, 176] on label "Collections" at bounding box center [69, 176] width 76 height 4
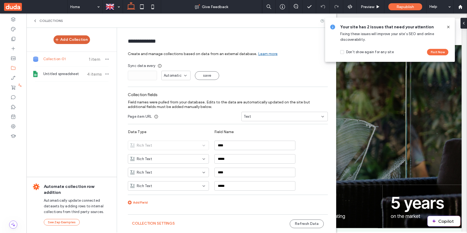
click at [71, 41] on button "Add Collection" at bounding box center [71, 39] width 36 height 9
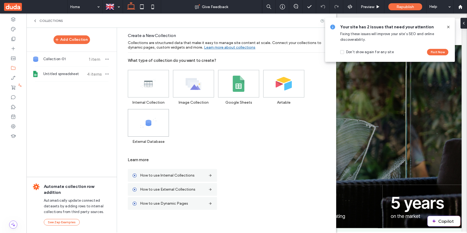
click at [163, 121] on span at bounding box center [148, 122] width 41 height 27
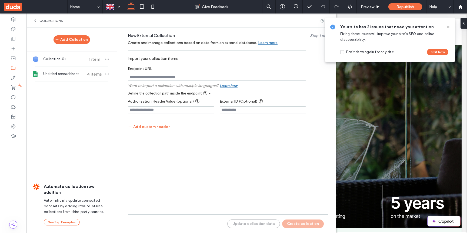
click at [191, 73] on div at bounding box center [217, 77] width 178 height 12
click at [191, 81] on input "notEmpty" at bounding box center [217, 77] width 178 height 7
paste input "**********"
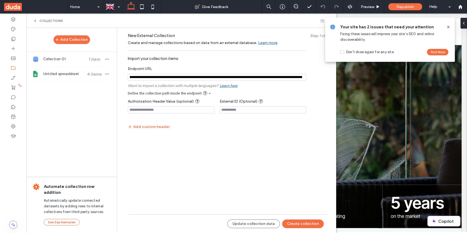
scroll to position [0, 51]
type input "**********"
click at [261, 224] on button "Update collection data" at bounding box center [253, 224] width 53 height 9
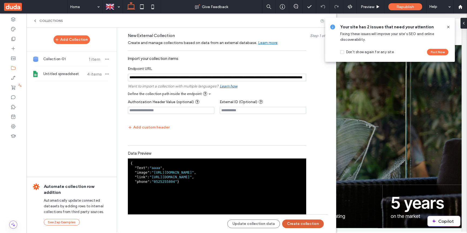
click at [292, 224] on button "Create collection" at bounding box center [303, 224] width 42 height 9
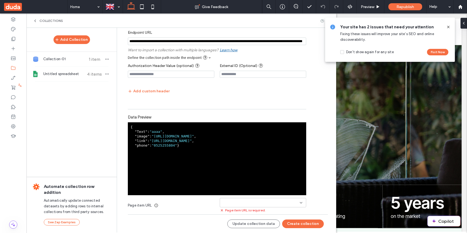
scroll to position [37, 0]
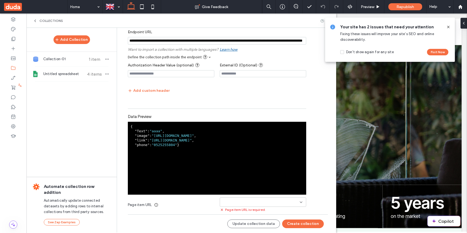
click at [276, 209] on div "Page item URL is required." at bounding box center [263, 209] width 86 height 5
click at [281, 201] on input at bounding box center [261, 202] width 78 height 4
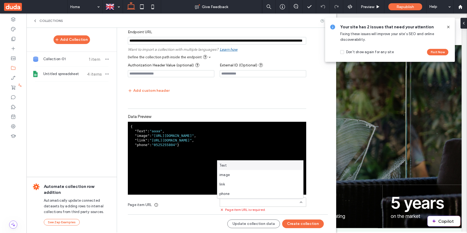
click at [277, 164] on div "Text" at bounding box center [260, 165] width 86 height 9
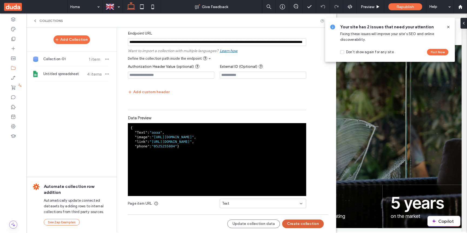
click at [300, 223] on button "Create collection" at bounding box center [303, 224] width 42 height 9
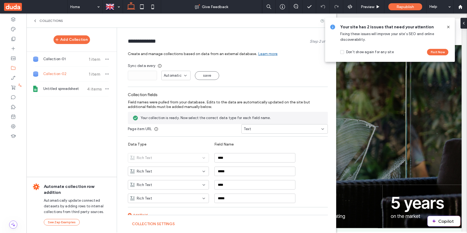
scroll to position [4, 0]
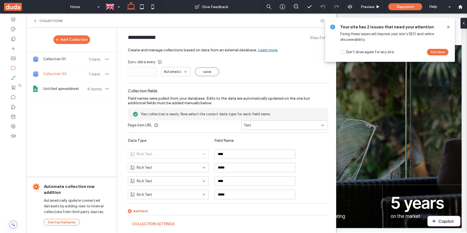
click at [451, 29] on div "Your site has 2 issues that need your attention Fixing these issues will improv…" at bounding box center [390, 40] width 130 height 44
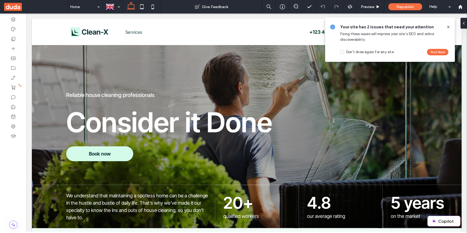
drag, startPoint x: 450, startPoint y: 27, endPoint x: 416, endPoint y: 13, distance: 36.3
click at [450, 27] on icon at bounding box center [448, 27] width 4 height 4
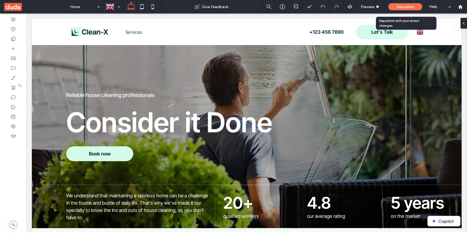
click at [413, 8] on span "Republish" at bounding box center [405, 7] width 18 height 5
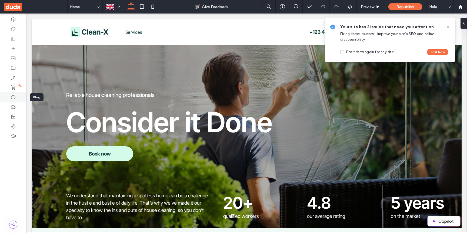
click at [15, 92] on div at bounding box center [13, 97] width 26 height 10
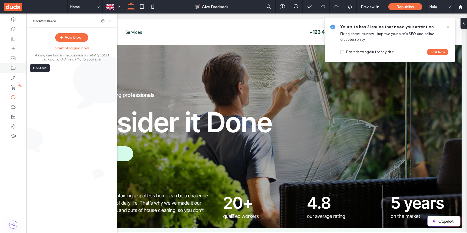
click at [12, 69] on icon at bounding box center [13, 67] width 5 height 5
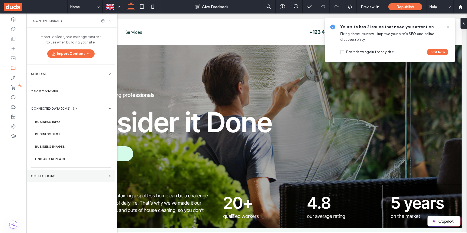
click at [57, 179] on section "Collections" at bounding box center [70, 176] width 89 height 12
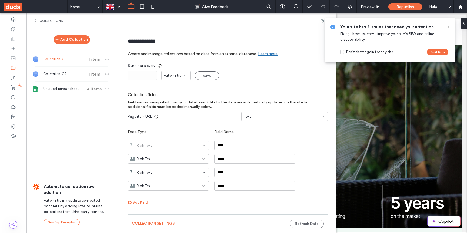
drag, startPoint x: 449, startPoint y: 26, endPoint x: 415, endPoint y: 12, distance: 36.9
click at [449, 26] on icon at bounding box center [448, 27] width 4 height 4
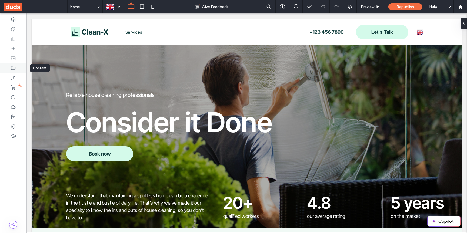
click at [15, 66] on icon at bounding box center [13, 67] width 5 height 5
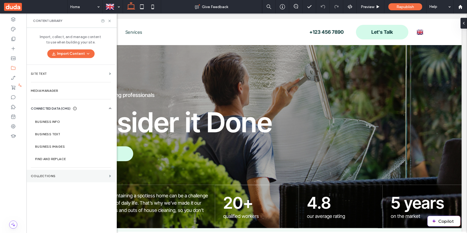
click at [45, 177] on label "Collections" at bounding box center [69, 176] width 76 height 4
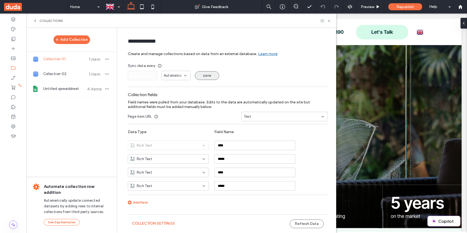
click at [207, 77] on button "save" at bounding box center [207, 75] width 24 height 9
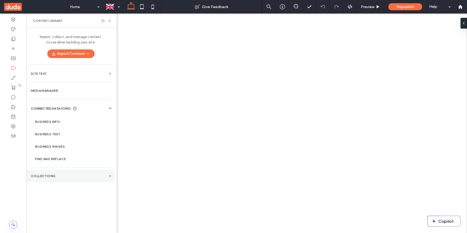
click at [49, 176] on label "Collections" at bounding box center [69, 176] width 76 height 4
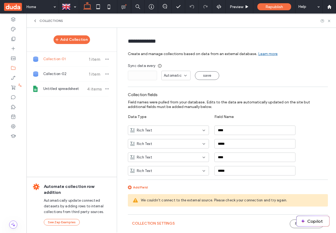
click at [268, 97] on label "Field names were pulled from your database. Edits to the data are automatically…" at bounding box center [228, 104] width 200 height 15
click at [209, 76] on button "save" at bounding box center [207, 75] width 24 height 9
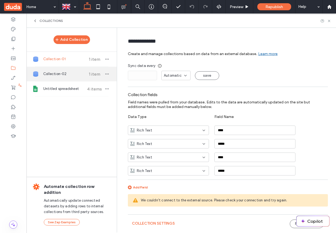
click at [59, 70] on div "Collection-02 1 item" at bounding box center [71, 74] width 90 height 15
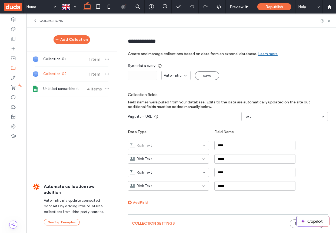
click at [266, 207] on div "Collection fields Field names were pulled from your database. Edits to the data…" at bounding box center [228, 150] width 200 height 120
click at [140, 118] on span "Page item URL" at bounding box center [140, 116] width 24 height 5
click at [270, 119] on div "Text" at bounding box center [281, 116] width 75 height 5
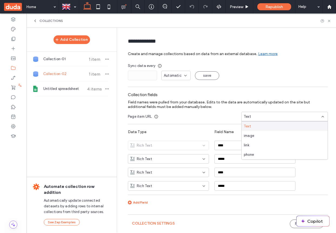
click at [263, 125] on div "Text" at bounding box center [285, 126] width 86 height 9
click at [264, 114] on div "Text" at bounding box center [281, 116] width 75 height 5
click at [258, 142] on div "link" at bounding box center [285, 144] width 86 height 9
click at [208, 79] on button "save" at bounding box center [207, 75] width 24 height 9
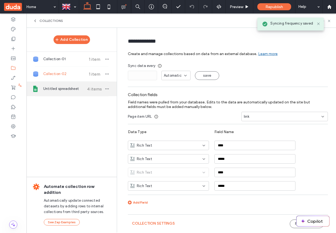
click at [54, 90] on span "Untitled spreadsheet" at bounding box center [63, 88] width 40 height 5
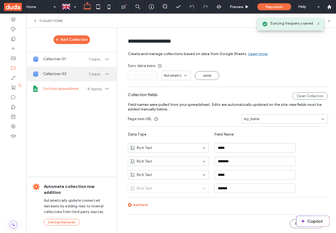
click at [60, 74] on span "Collection-02" at bounding box center [63, 73] width 40 height 5
type input "**********"
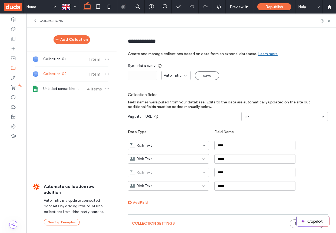
click at [34, 22] on icon at bounding box center [35, 21] width 4 height 4
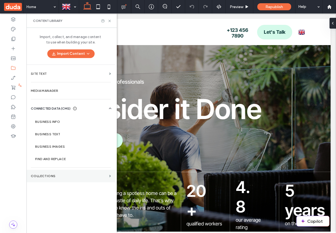
click at [61, 178] on section "Collections" at bounding box center [70, 176] width 89 height 12
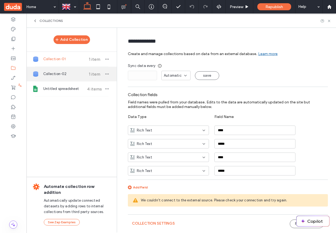
click at [66, 74] on span "Collection-02" at bounding box center [63, 73] width 40 height 5
type input "**********"
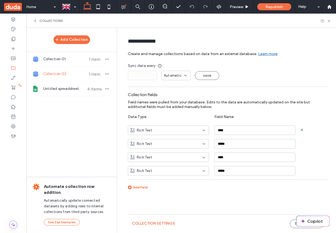
click at [186, 129] on div "Rich Text" at bounding box center [165, 130] width 70 height 5
click at [265, 109] on label "Field names were pulled from your database. Edits to the data are automatically…" at bounding box center [228, 104] width 200 height 15
